Goal: Task Accomplishment & Management: Complete application form

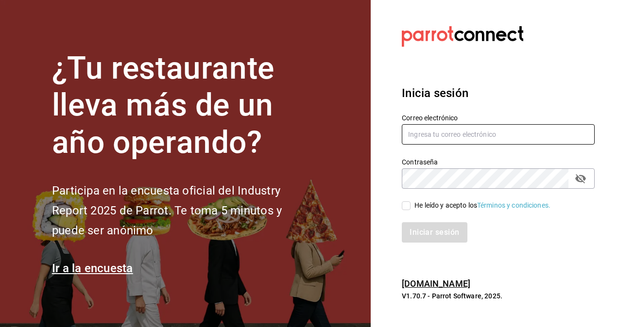
type input "[PERSON_NAME][EMAIL_ADDRESS][PERSON_NAME][DOMAIN_NAME]"
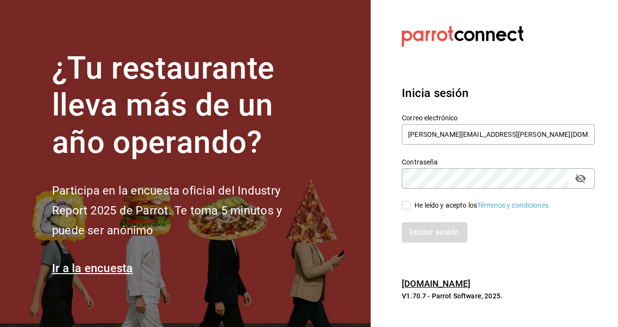
click at [410, 211] on div "Iniciar sesión" at bounding box center [492, 227] width 204 height 32
click at [402, 207] on input "He leído y acepto los Términos y condiciones." at bounding box center [406, 206] width 9 height 9
checkbox input "true"
click at [447, 234] on button "Iniciar sesión" at bounding box center [435, 232] width 66 height 20
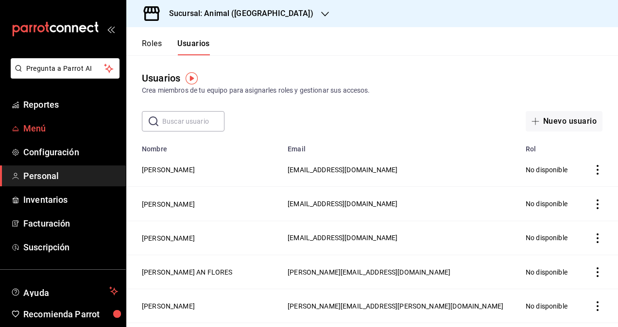
click at [69, 131] on span "Menú" at bounding box center [70, 128] width 95 height 13
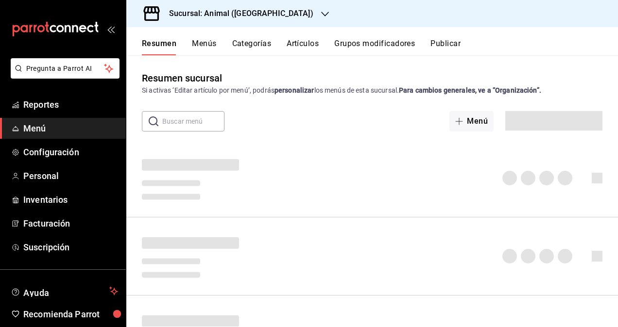
click at [303, 43] on button "Artículos" at bounding box center [302, 47] width 32 height 17
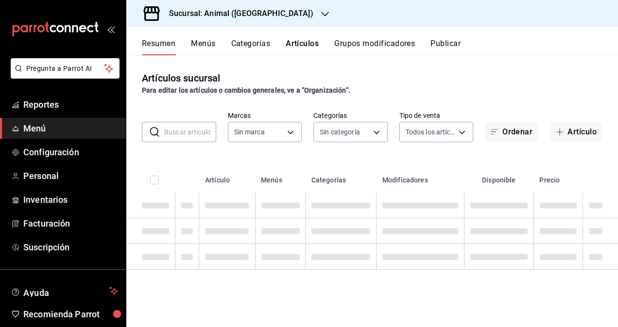
click at [303, 43] on button "Artículos" at bounding box center [302, 47] width 33 height 17
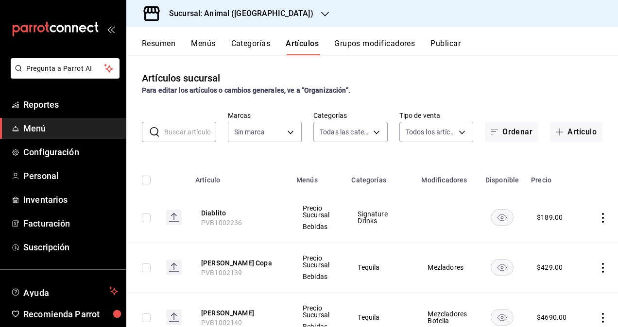
type input "ab590da7-d0c4-47a8-ac4f-44aecaaca930,928f1d8c-49b4-4cad-a5c8-35f7885dcb7c,2440b…"
type input "3f39fcdc-c8c4-4fff-883a-47b345d9391c"
click at [179, 123] on input "text" at bounding box center [190, 131] width 52 height 19
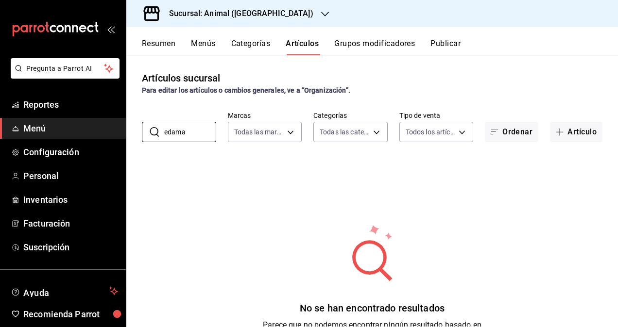
type input "edama"
click at [244, 6] on div "Sucursal: Animal ([GEOGRAPHIC_DATA])" at bounding box center [233, 13] width 199 height 27
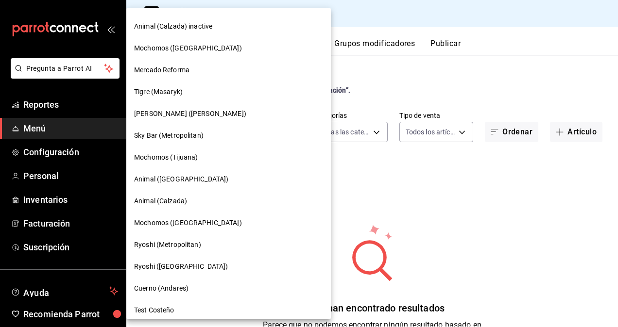
scroll to position [440, 0]
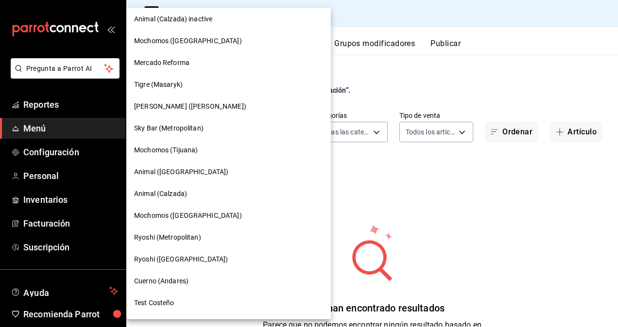
click at [208, 233] on div "Ryoshi (Metropolitan)" at bounding box center [228, 238] width 189 height 10
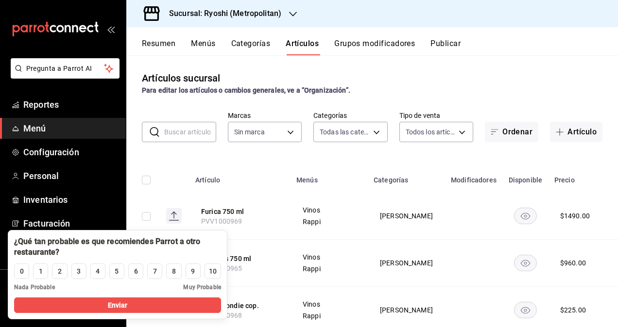
type input "feb80afa-84ca-40b4-b595-bfbaac699c32,812aad81-9313-4289-adaa-71f0113c50cb,f2911…"
click at [243, 286] on th "Red Lips 750 ml PVV1000965" at bounding box center [239, 263] width 101 height 47
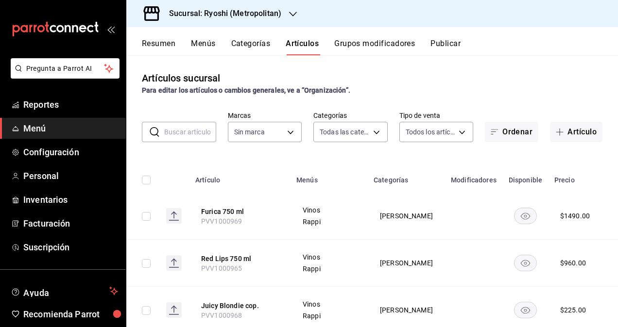
type input "afd8f7e0-6441-4225-b079-3ecb6f1759bb,a0f13850-a6cf-4674-87cd-ec670d2b59b9"
click at [173, 136] on input "text" at bounding box center [190, 131] width 52 height 19
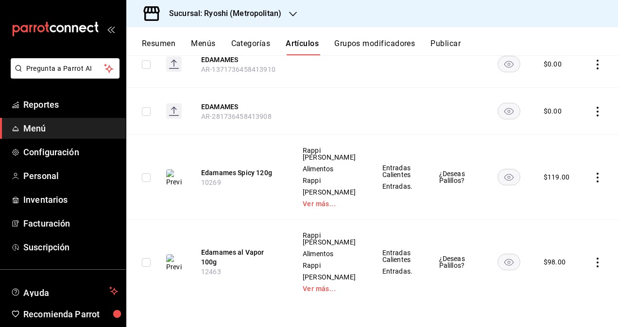
scroll to position [251, 0]
type input "edamames"
click at [592, 172] on icon "actions" at bounding box center [597, 177] width 10 height 10
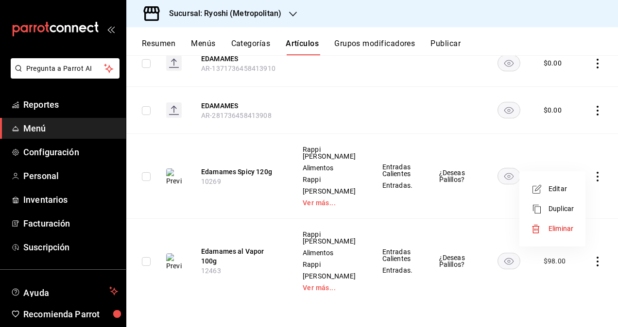
click at [556, 188] on span "Editar" at bounding box center [560, 189] width 25 height 10
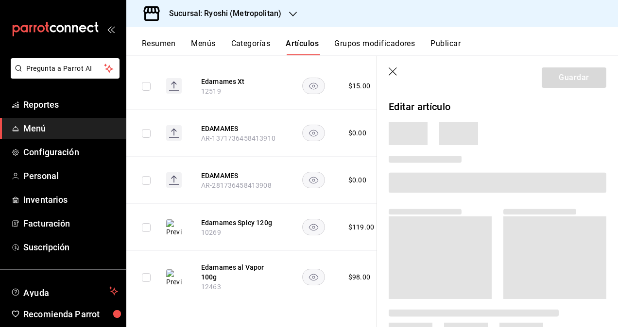
scroll to position [129, 0]
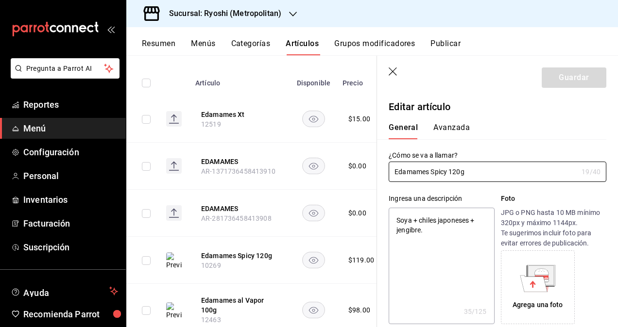
type textarea "x"
type input "$119.00"
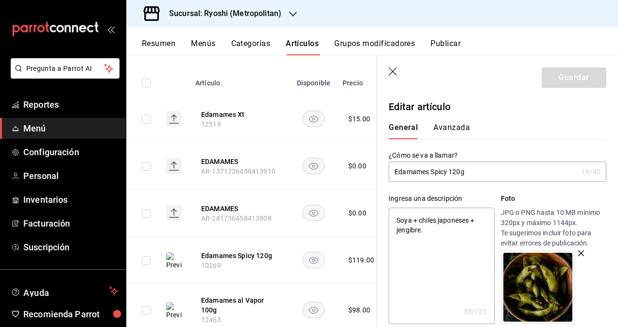
click at [447, 125] on button "Avanzada" at bounding box center [451, 131] width 36 height 17
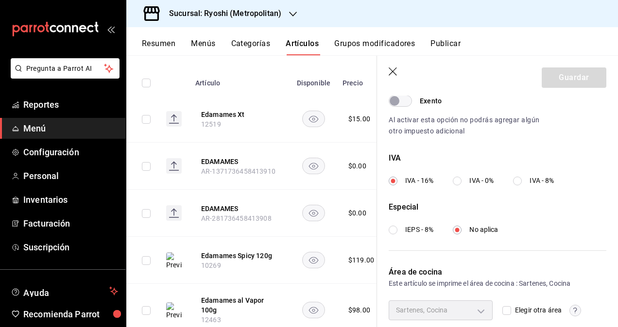
scroll to position [357, 0]
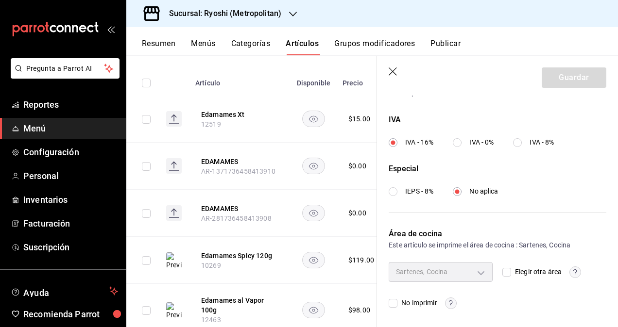
click at [503, 268] on input "Elegir otra área" at bounding box center [506, 272] width 9 height 9
checkbox input "true"
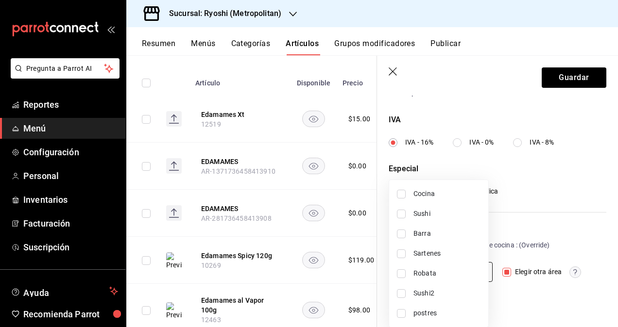
click at [472, 271] on body "Pregunta a Parrot AI Reportes Menú Configuración Personal Inventarios Facturaci…" at bounding box center [309, 163] width 618 height 327
click at [415, 199] on li "Cocina" at bounding box center [438, 194] width 99 height 20
type input "fcc0cb2a-9dd7-443f-bbd4-c5a90b69b630"
checkbox input "true"
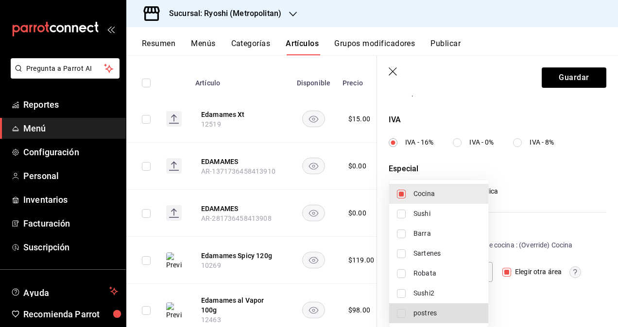
click at [562, 85] on div at bounding box center [309, 163] width 618 height 327
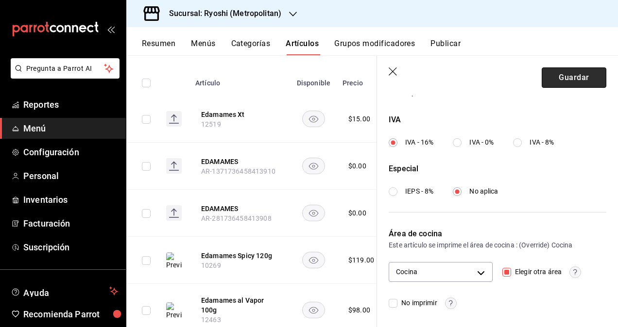
click at [562, 83] on button "Guardar" at bounding box center [573, 77] width 65 height 20
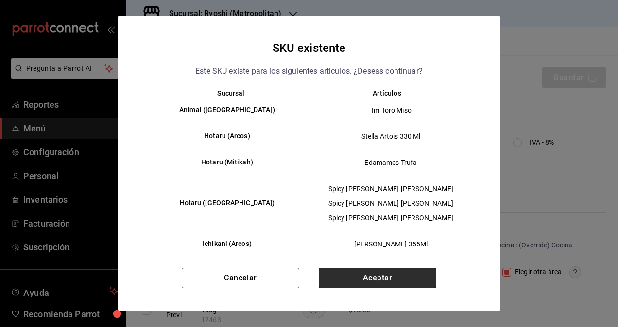
click at [362, 277] on button "Aceptar" at bounding box center [378, 278] width 118 height 20
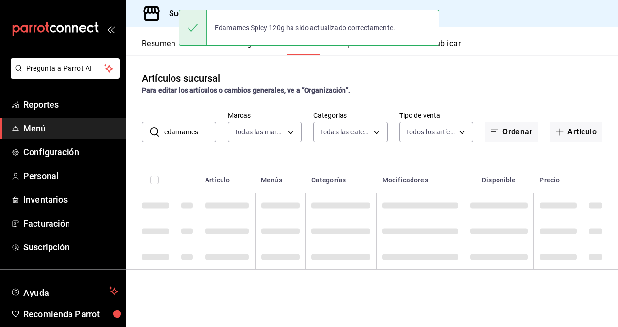
click at [201, 130] on input "edamames" at bounding box center [190, 131] width 52 height 19
type input "e"
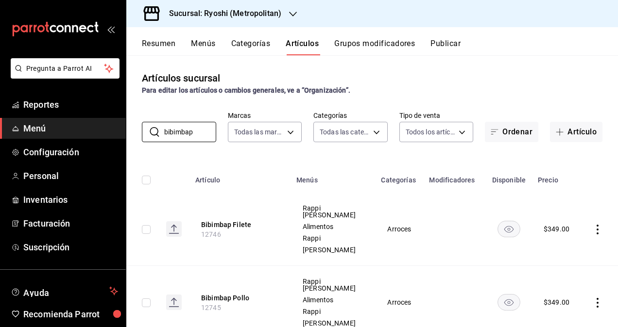
type input "bibimbap"
click at [608, 163] on th at bounding box center [599, 177] width 37 height 31
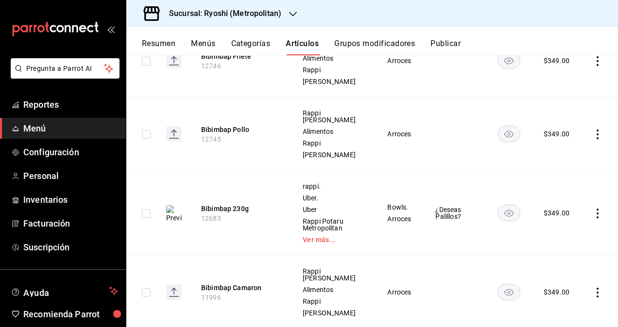
scroll to position [159, 0]
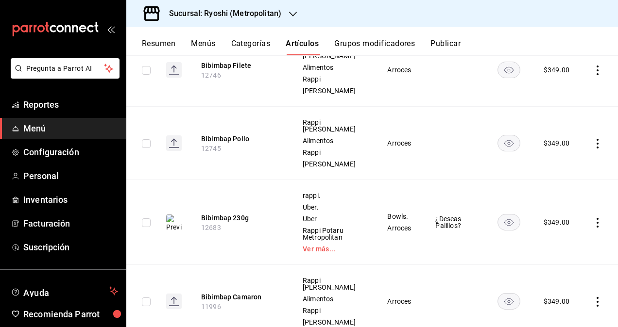
click at [592, 221] on icon "actions" at bounding box center [597, 223] width 10 height 10
click at [562, 240] on span "Editar" at bounding box center [560, 244] width 25 height 10
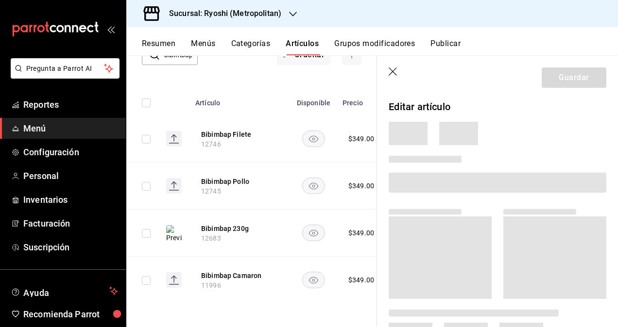
scroll to position [77, 0]
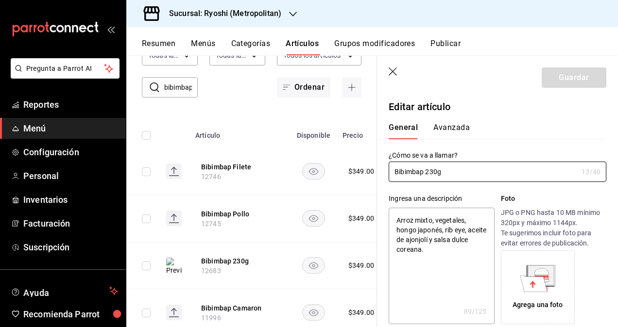
type textarea "x"
type input "$349.00"
type input "E48"
type input "90101500"
radio input "true"
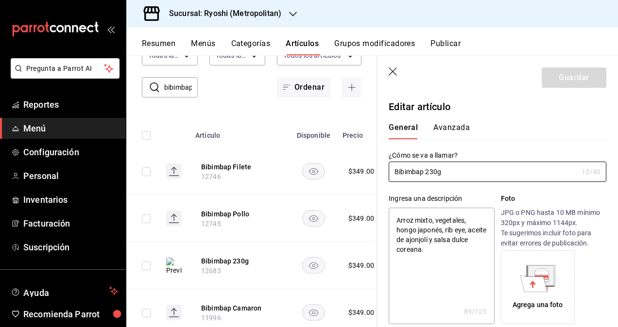
radio input "true"
type input "16579766-2a73-4ecb-955a-dd5d2a92fb10,fcc0cb2a-9dd7-443f-bbd4-c5a90b69b630"
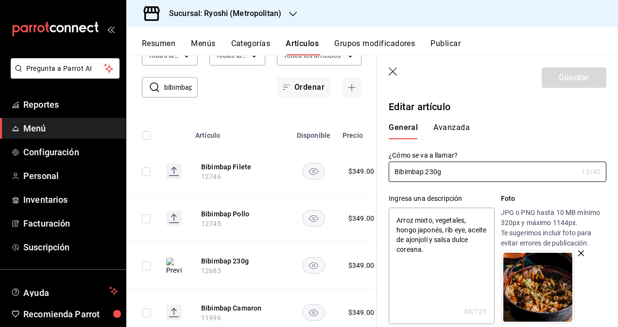
click at [448, 127] on button "Avanzada" at bounding box center [451, 131] width 36 height 17
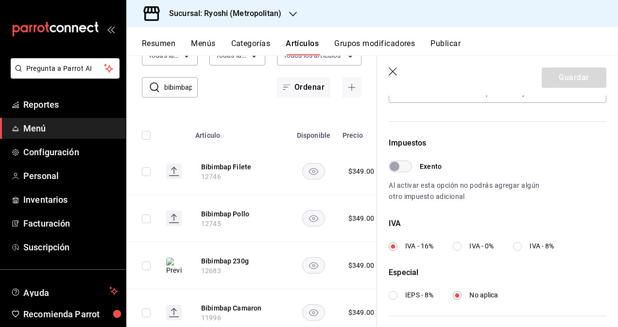
scroll to position [357, 0]
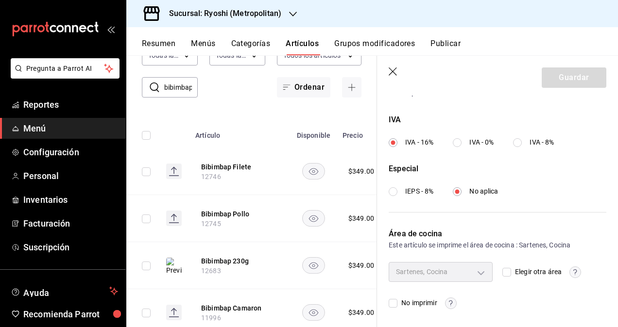
click at [502, 268] on input "Elegir otra área" at bounding box center [506, 272] width 9 height 9
checkbox input "true"
click at [471, 273] on body "Pregunta a Parrot AI Reportes Menú Configuración Personal Inventarios Facturaci…" at bounding box center [309, 163] width 618 height 327
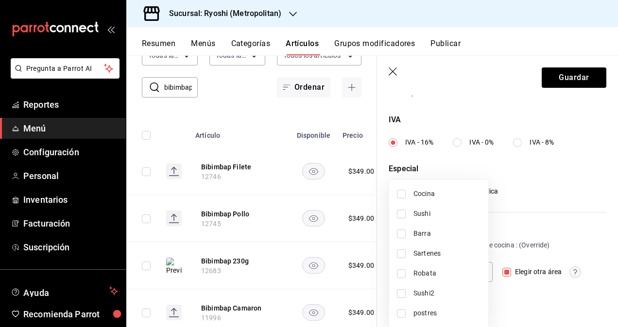
click at [424, 197] on span "Cocina" at bounding box center [446, 194] width 67 height 10
type input "fcc0cb2a-9dd7-443f-bbd4-c5a90b69b630"
checkbox input "true"
click at [574, 69] on div at bounding box center [309, 163] width 618 height 327
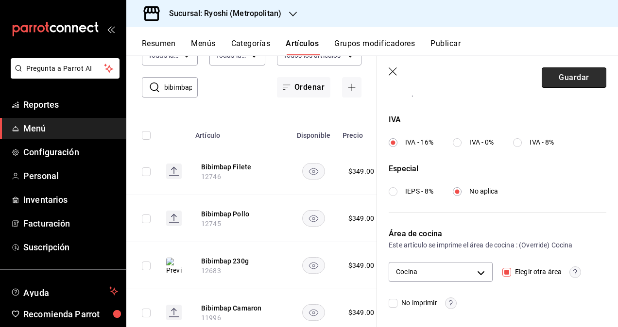
click at [559, 77] on button "Guardar" at bounding box center [573, 77] width 65 height 20
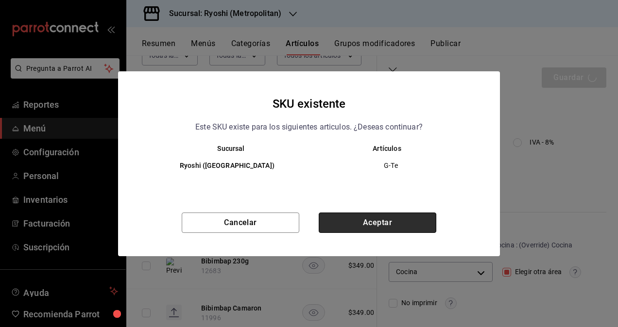
click at [372, 230] on button "Aceptar" at bounding box center [378, 223] width 118 height 20
click at [415, 229] on button "Aceptar" at bounding box center [378, 223] width 118 height 20
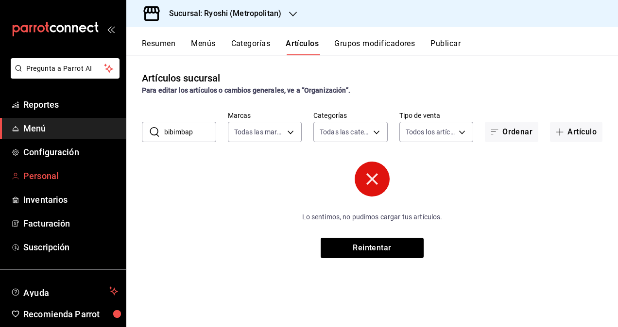
click at [49, 174] on span "Personal" at bounding box center [70, 175] width 95 height 13
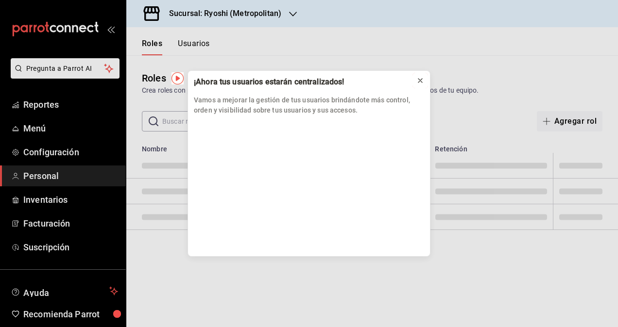
click at [419, 80] on icon at bounding box center [420, 81] width 8 height 8
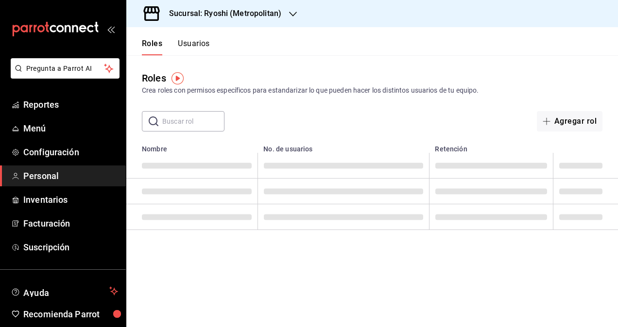
click at [195, 48] on button "Usuarios" at bounding box center [194, 47] width 32 height 17
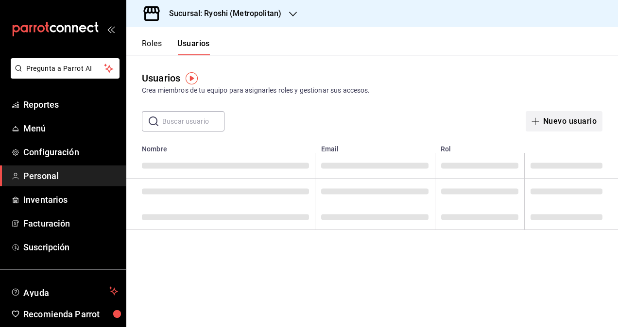
click at [575, 118] on button "Nuevo usuario" at bounding box center [563, 121] width 77 height 20
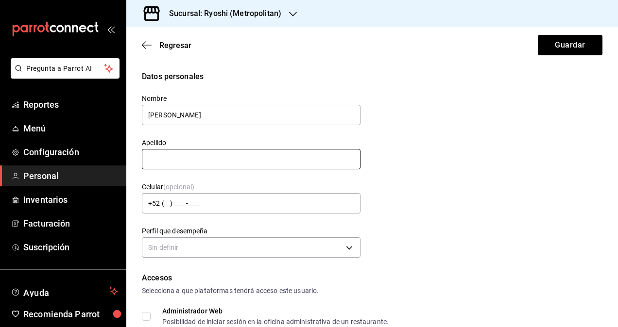
type input "[PERSON_NAME]"
click at [156, 159] on input "text" at bounding box center [251, 159] width 219 height 20
type input "[PERSON_NAME]"
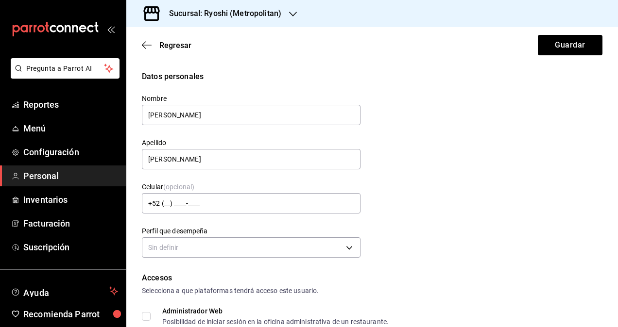
click at [239, 258] on div "Sin definir" at bounding box center [251, 247] width 219 height 26
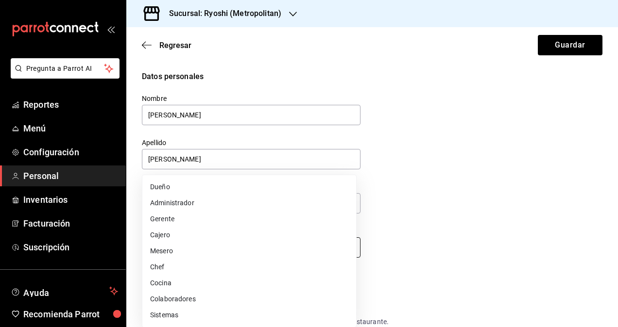
click at [246, 251] on body "Pregunta a Parrot AI Reportes Menú Configuración Personal Inventarios Facturaci…" at bounding box center [309, 163] width 618 height 327
click at [207, 220] on li "Gerente" at bounding box center [249, 219] width 214 height 16
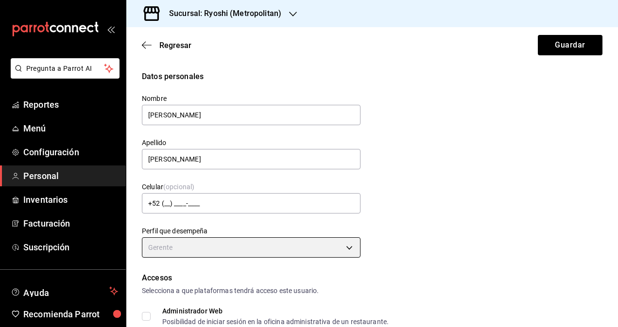
type input "MANAGER"
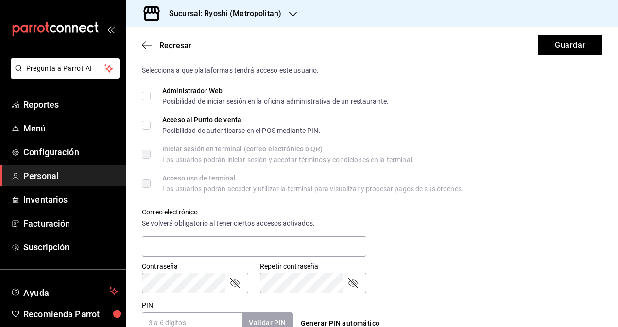
scroll to position [184, 0]
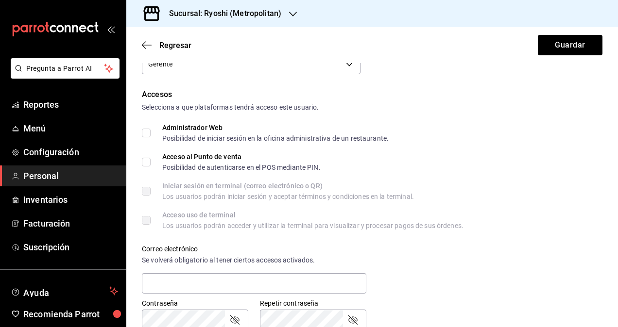
click at [143, 130] on input "Administrador Web Posibilidad de iniciar sesión en la oficina administrativa de…" at bounding box center [146, 133] width 9 height 9
checkbox input "true"
click at [145, 162] on input "Acceso al Punto de venta Posibilidad de autenticarse en el POS mediante PIN." at bounding box center [146, 162] width 9 height 9
checkbox input "true"
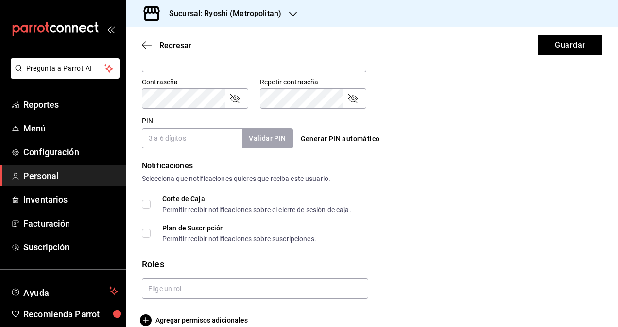
scroll to position [297, 0]
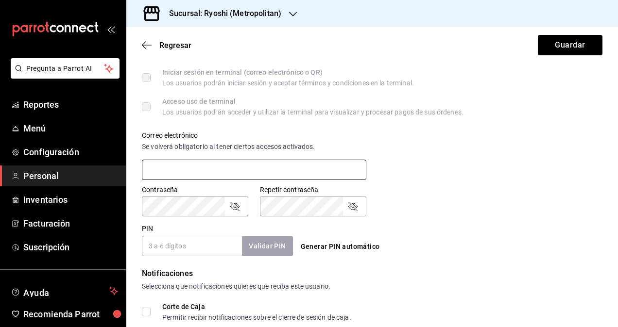
click at [246, 170] on input "text" at bounding box center [254, 170] width 224 height 20
type input "[PERSON_NAME][EMAIL_ADDRESS][PERSON_NAME][DOMAIN_NAME]"
click at [232, 210] on icon "passwordField" at bounding box center [235, 207] width 12 height 12
click at [352, 209] on icon "passwordField" at bounding box center [353, 207] width 12 height 12
click at [191, 253] on input "PIN" at bounding box center [192, 246] width 100 height 20
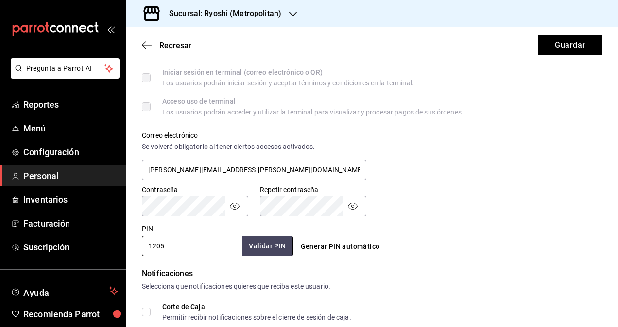
scroll to position [420, 0]
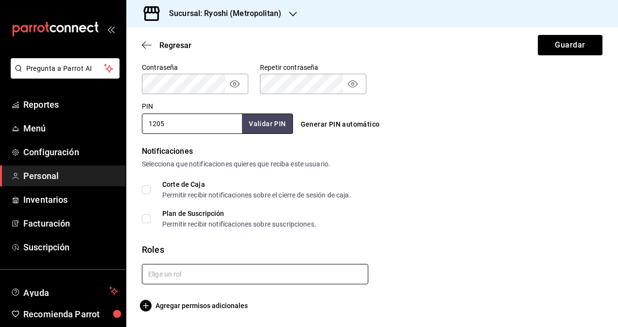
type input "1205"
click at [236, 276] on input "text" at bounding box center [255, 274] width 226 height 20
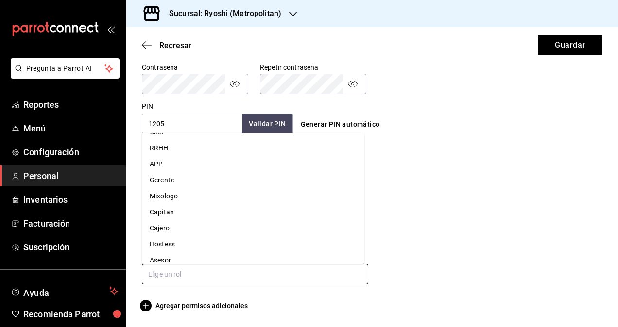
scroll to position [90, 0]
click at [254, 181] on li "Gerente" at bounding box center [253, 183] width 222 height 16
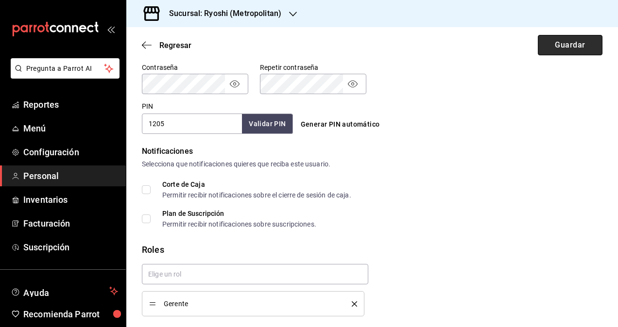
click at [561, 48] on button "Guardar" at bounding box center [570, 45] width 65 height 20
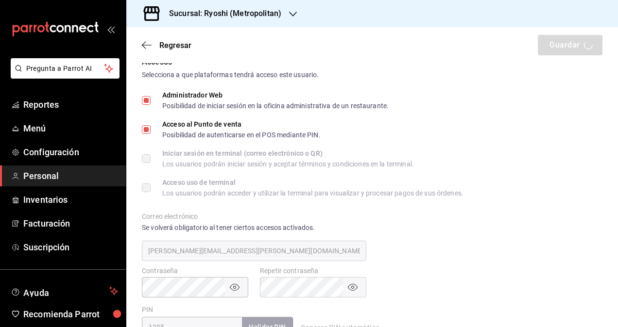
scroll to position [56, 0]
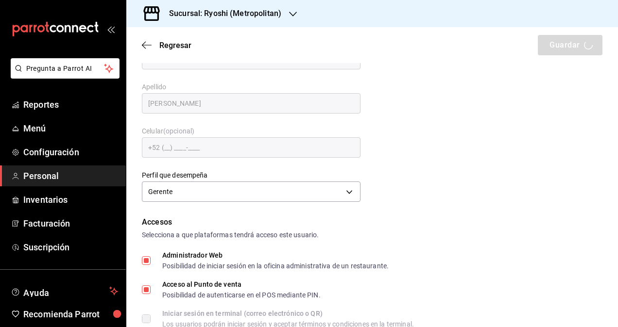
checkbox input "true"
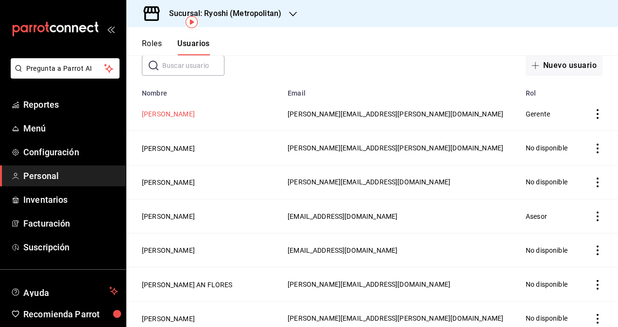
click at [167, 116] on button "[PERSON_NAME]" at bounding box center [168, 114] width 53 height 10
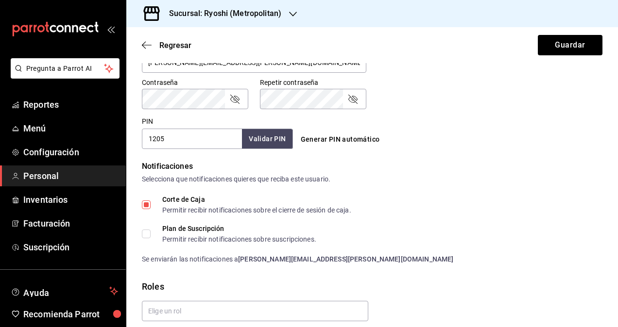
scroll to position [327, 0]
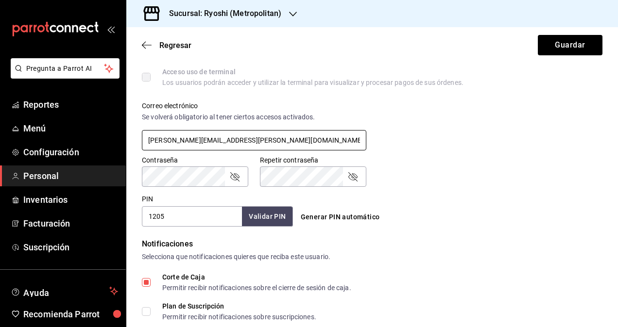
click at [188, 138] on input "[PERSON_NAME][EMAIL_ADDRESS][PERSON_NAME][DOMAIN_NAME]" at bounding box center [254, 140] width 224 height 20
